Goal: Task Accomplishment & Management: Complete application form

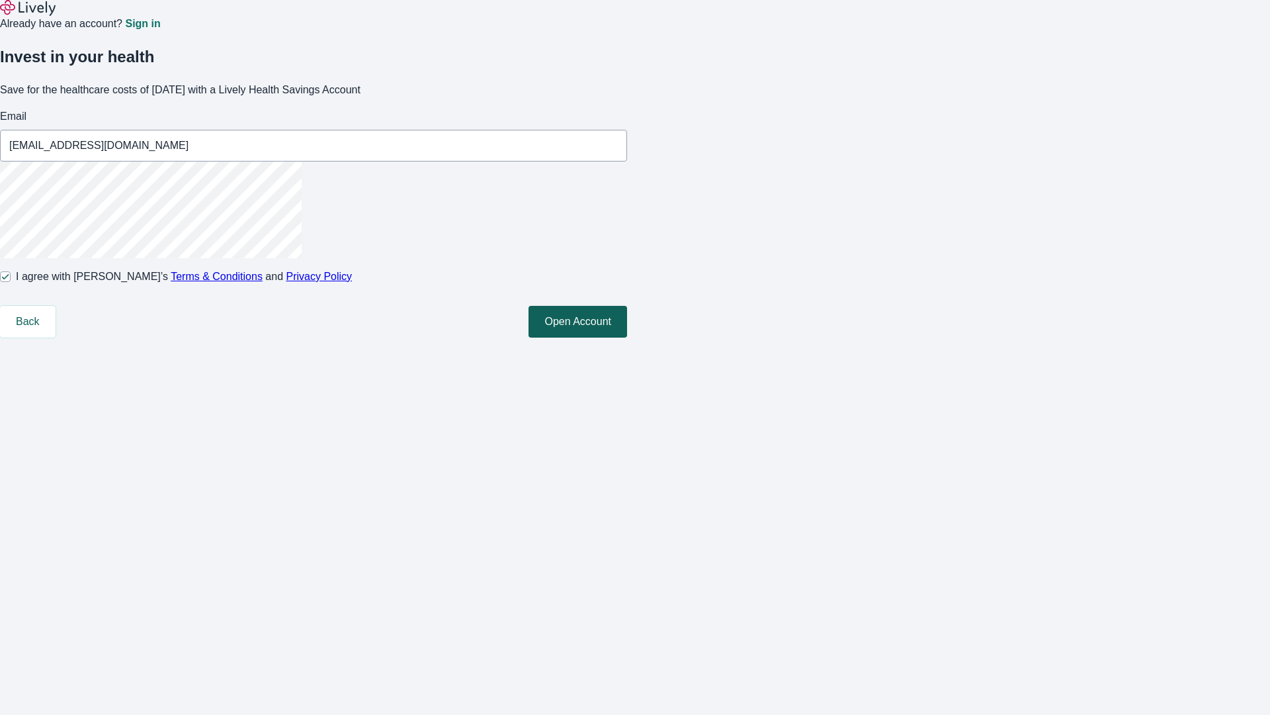
click at [627, 337] on button "Open Account" at bounding box center [578, 322] width 99 height 32
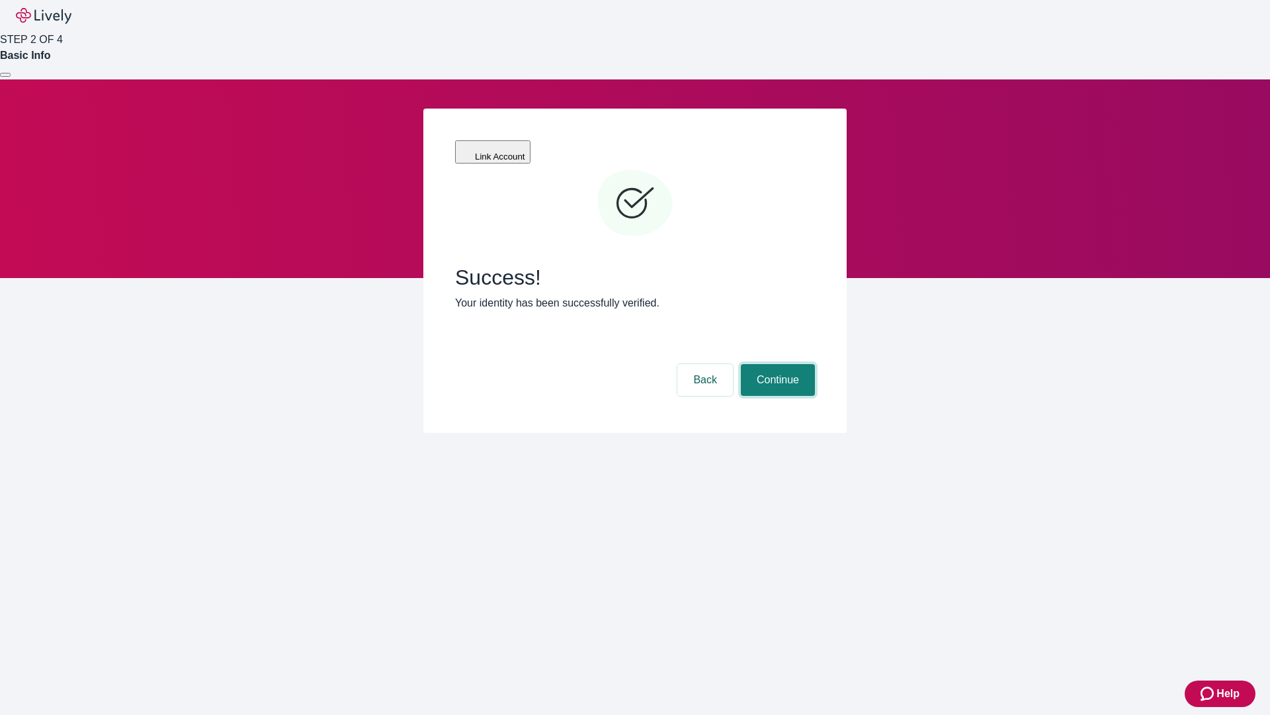
click at [776, 364] on button "Continue" at bounding box center [778, 380] width 74 height 32
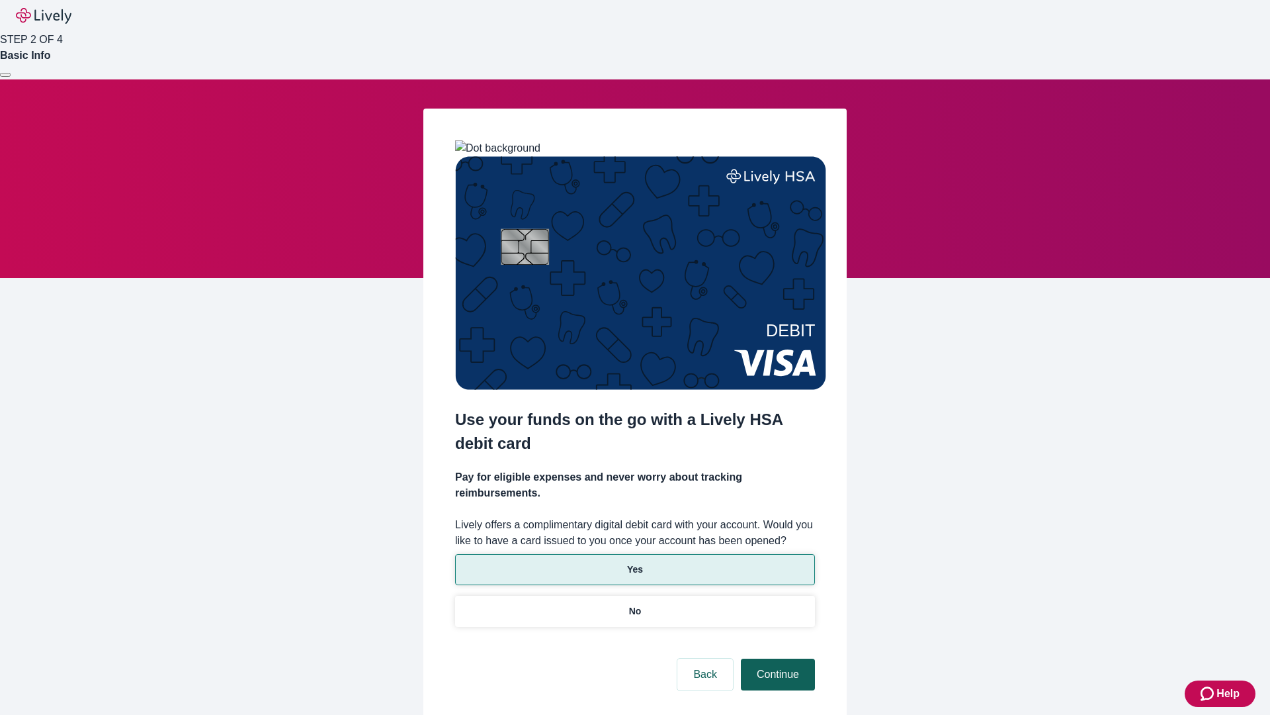
click at [635, 604] on p "No" at bounding box center [635, 611] width 13 height 14
click at [776, 658] on button "Continue" at bounding box center [778, 674] width 74 height 32
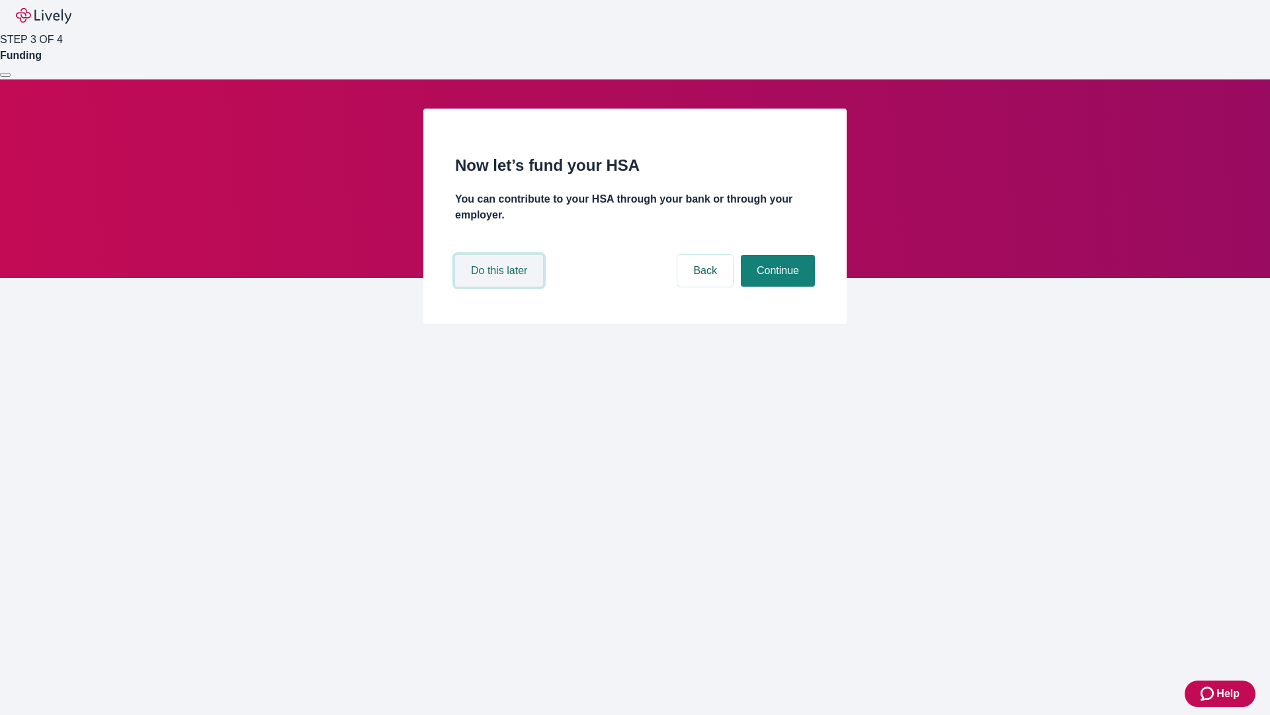
click at [501, 287] on button "Do this later" at bounding box center [499, 271] width 88 height 32
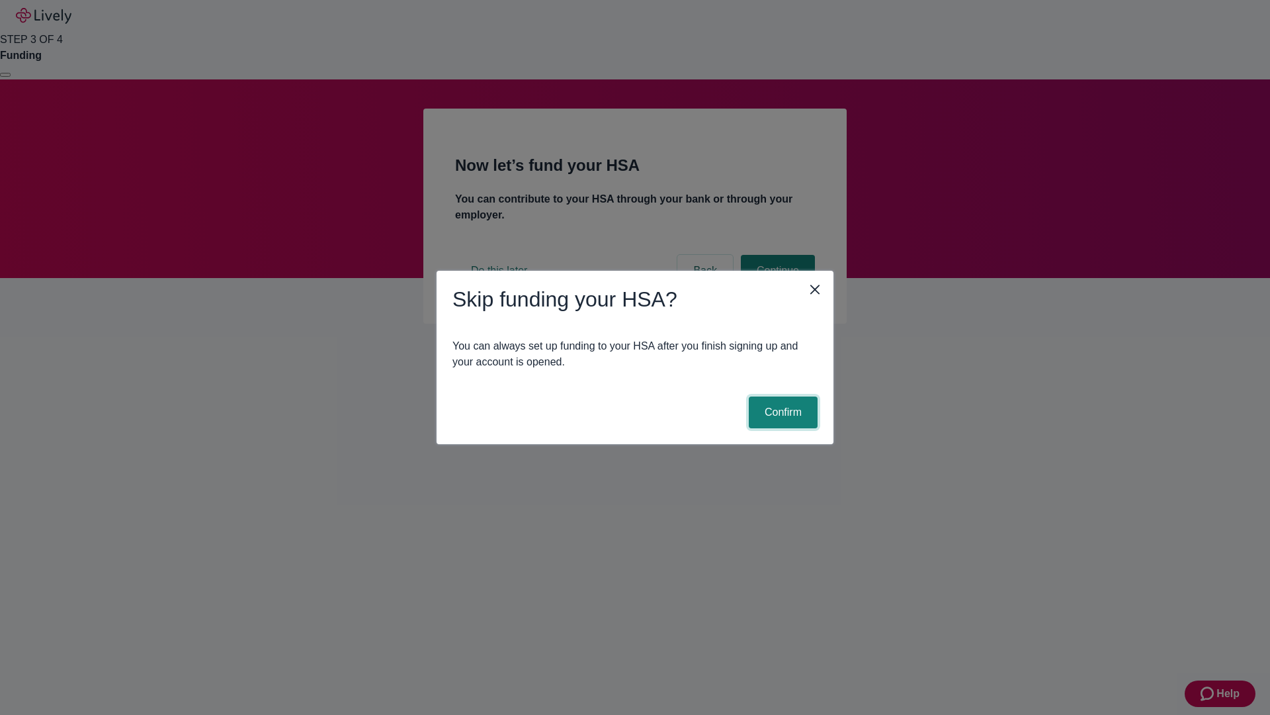
click at [781, 412] on button "Confirm" at bounding box center [783, 412] width 69 height 32
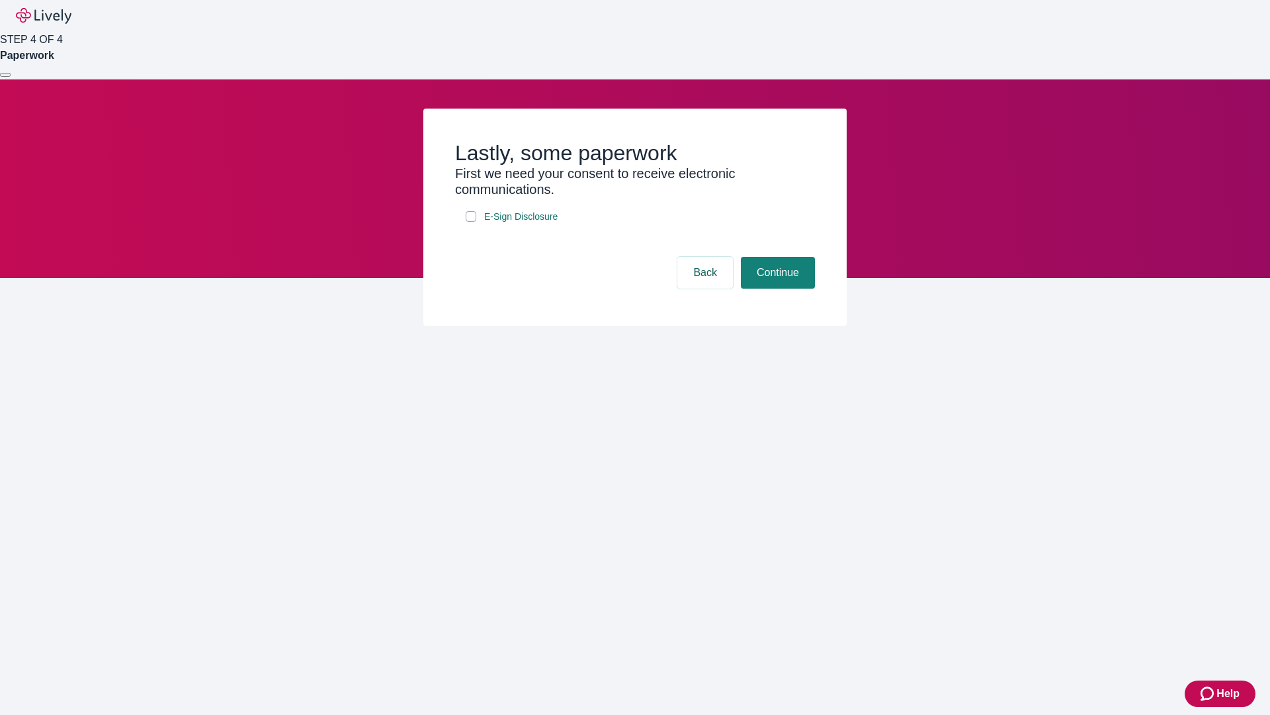
click at [471, 222] on input "E-Sign Disclosure" at bounding box center [471, 216] width 11 height 11
checkbox input "true"
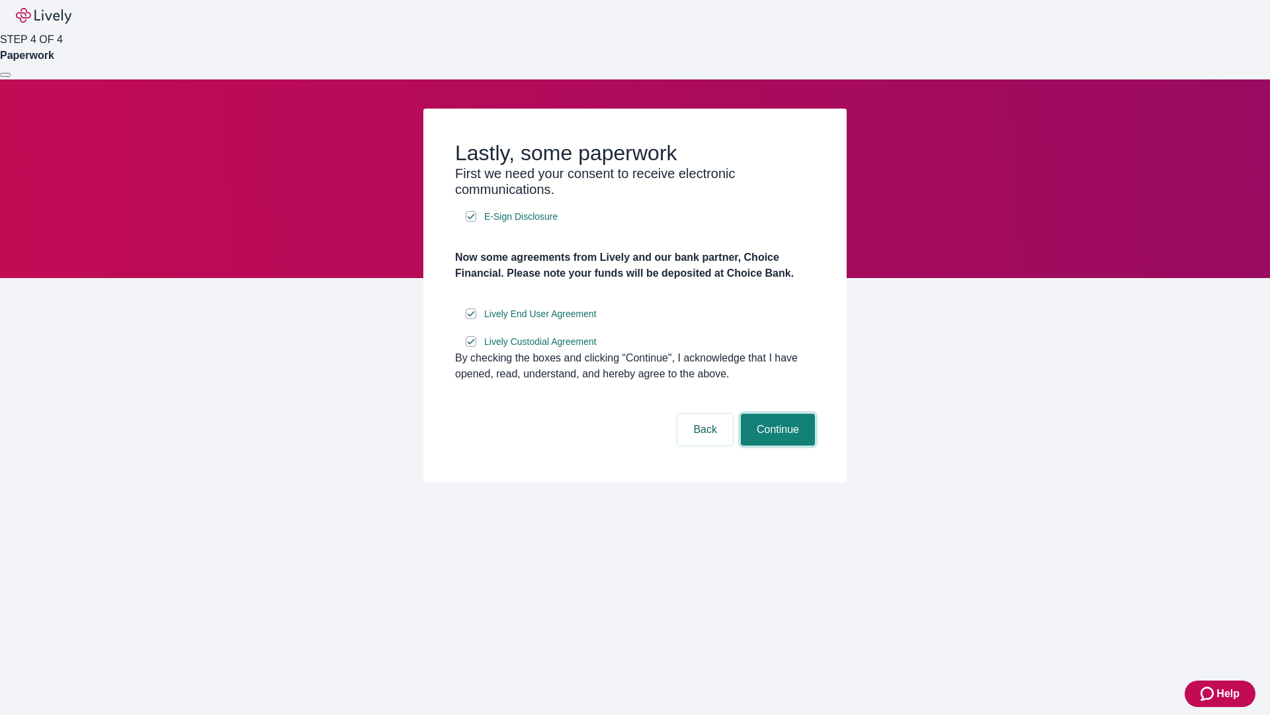
click at [776, 445] on button "Continue" at bounding box center [778, 430] width 74 height 32
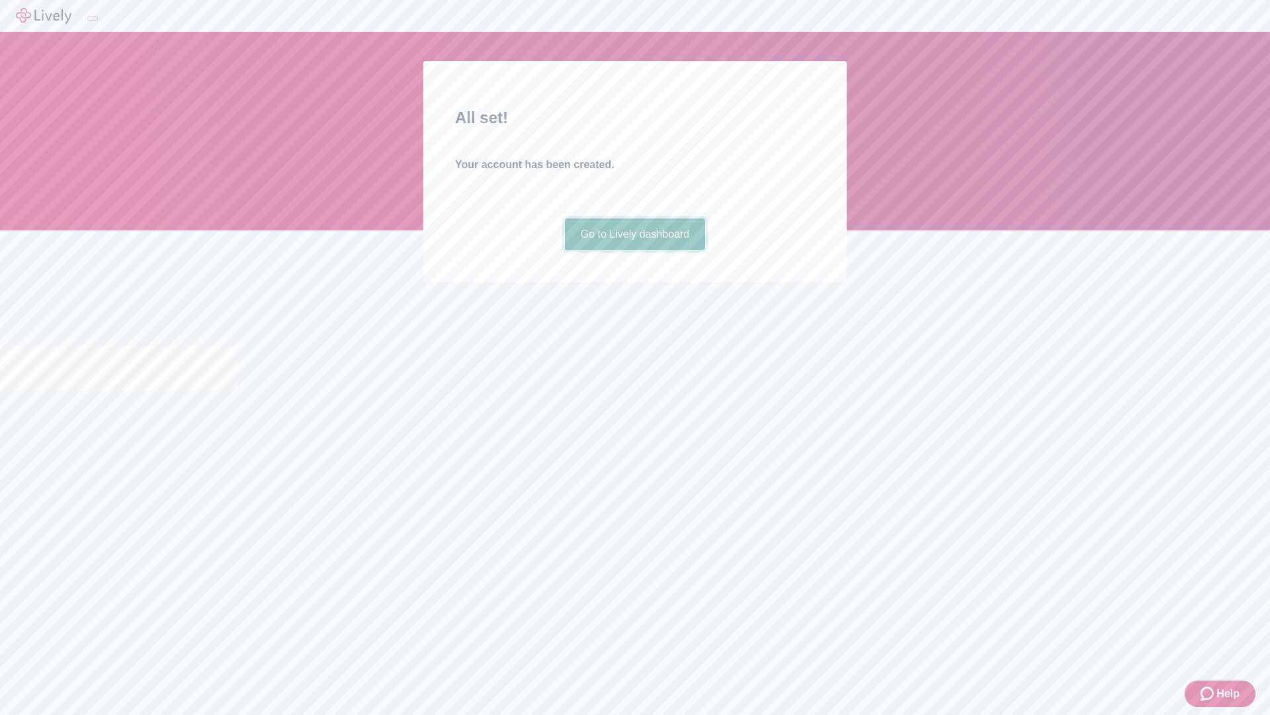
click at [635, 250] on link "Go to Lively dashboard" at bounding box center [635, 234] width 141 height 32
